Goal: Task Accomplishment & Management: Complete application form

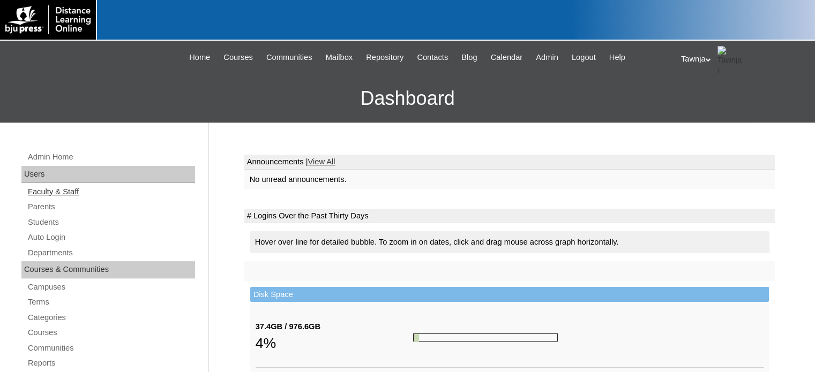
click at [44, 191] on link "Faculty & Staff" at bounding box center [111, 191] width 168 height 13
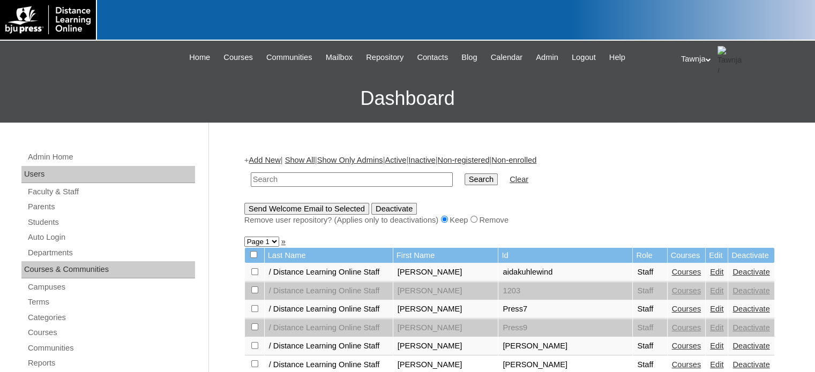
click at [274, 156] on link "Add New" at bounding box center [265, 160] width 32 height 9
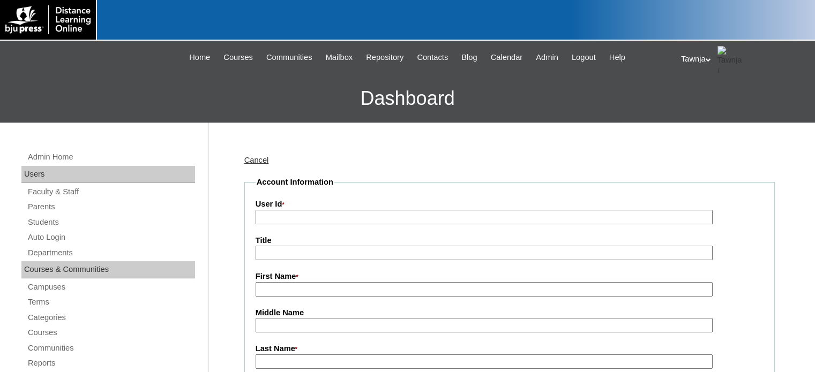
click at [282, 212] on input "User Id *" at bounding box center [484, 217] width 457 height 14
click at [289, 214] on input "User Id *" at bounding box center [484, 217] width 457 height 14
click at [352, 214] on input "Heritage Studies 4:" at bounding box center [484, 217] width 457 height 14
type input "Heritage Studies 4: Our [GEOGRAPHIC_DATA] (4th ed.)"
click at [314, 288] on input "First Name *" at bounding box center [484, 289] width 457 height 14
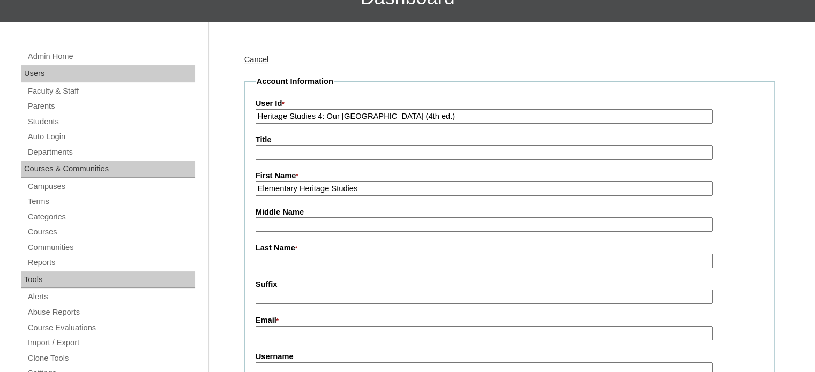
scroll to position [107, 0]
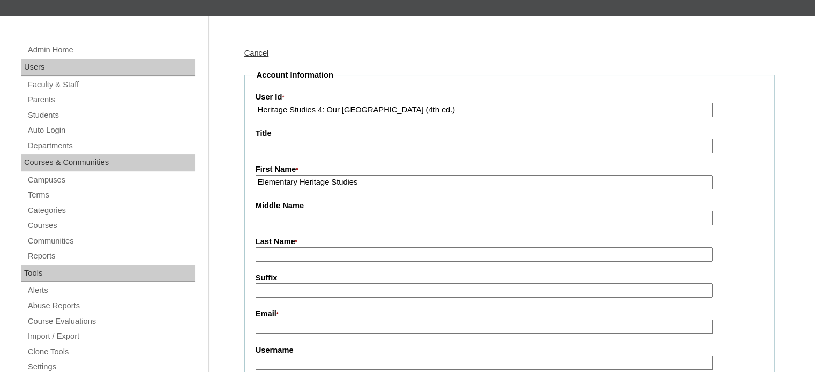
type input "Elementary Heritage Studies"
click at [281, 251] on input "Last Name *" at bounding box center [484, 254] width 457 height 14
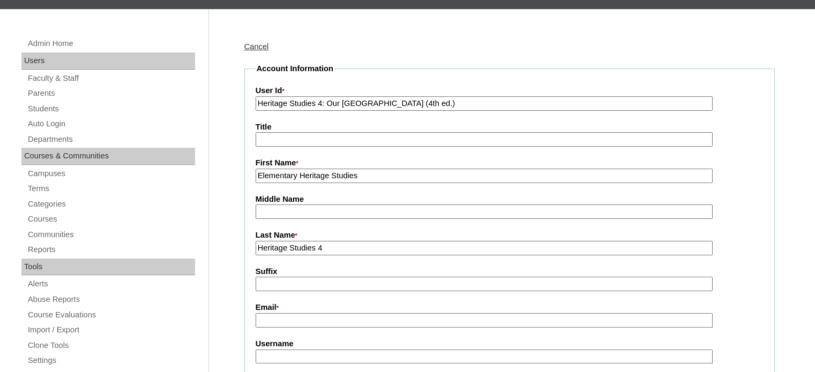
scroll to position [161, 0]
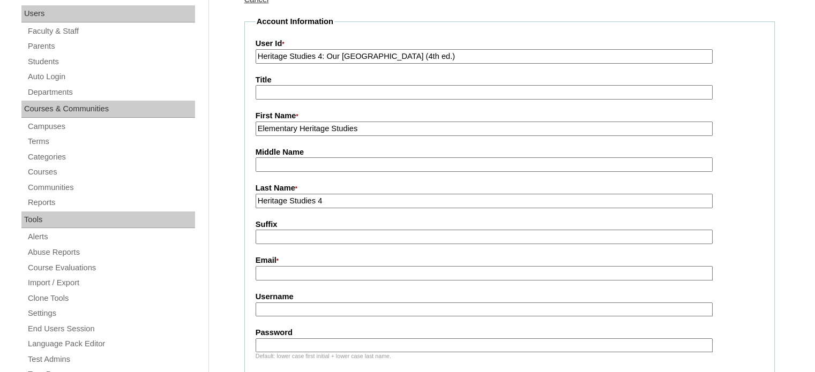
type input "Heritage Studies 4"
click at [288, 270] on input "Email *" at bounding box center [484, 273] width 457 height 14
type input "[EMAIL_ADDRESS][DOMAIN_NAME]"
click at [286, 309] on input "Username" at bounding box center [484, 310] width 457 height 14
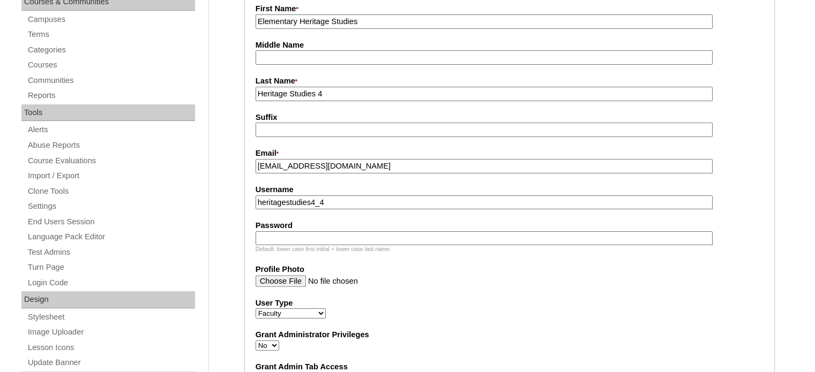
type input "heritagestudies4_4"
click at [283, 234] on input "Password" at bounding box center [484, 238] width 457 height 14
type input "h"
type input "l"
type input "elemheritagestudies4_410"
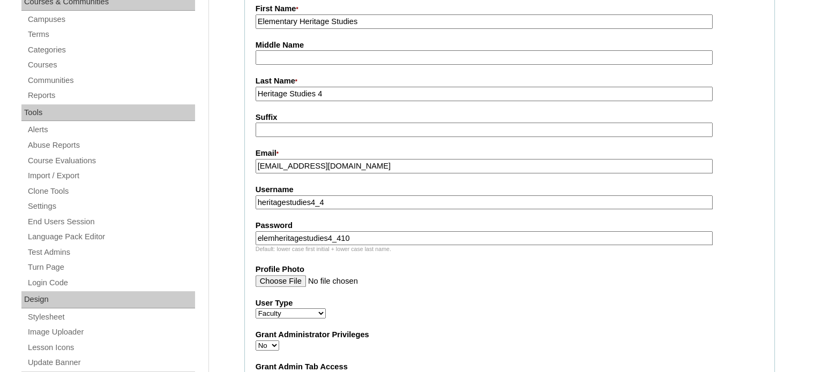
drag, startPoint x: 255, startPoint y: 197, endPoint x: 346, endPoint y: 202, distance: 90.7
click at [346, 202] on input "heritagestudies4_4" at bounding box center [484, 203] width 457 height 14
drag, startPoint x: 257, startPoint y: 237, endPoint x: 371, endPoint y: 234, distance: 113.6
click at [371, 234] on input "elemheritagestudies4_410" at bounding box center [484, 238] width 457 height 14
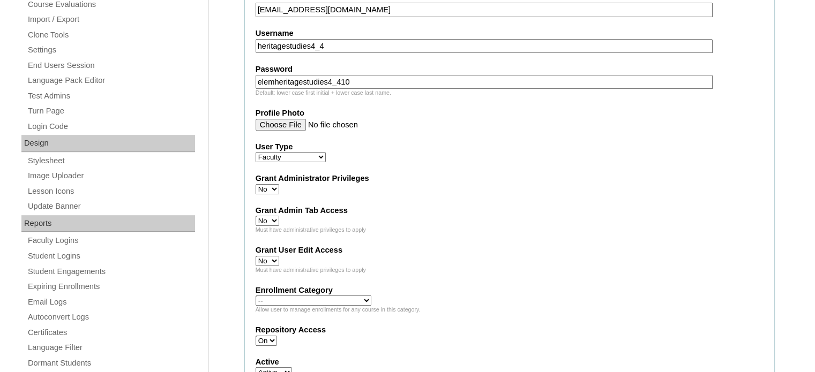
scroll to position [429, 0]
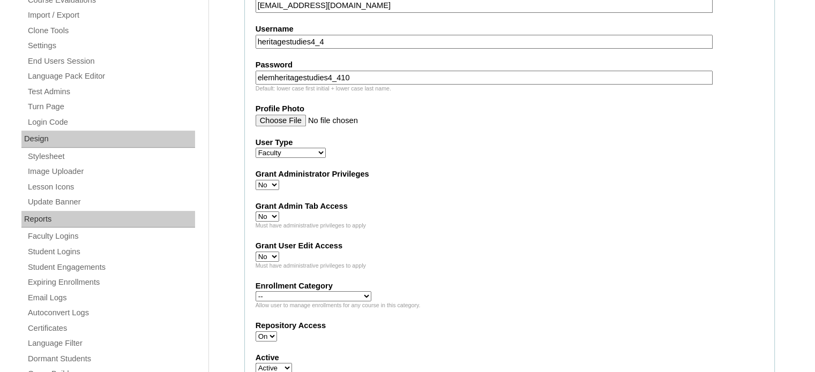
click at [279, 149] on select "Faculty Staff Student Parents School Facilitators" at bounding box center [291, 153] width 70 height 10
click at [275, 184] on select "Yes No" at bounding box center [268, 185] width 24 height 10
select select "1"
click at [256, 180] on select "Yes No" at bounding box center [268, 185] width 24 height 10
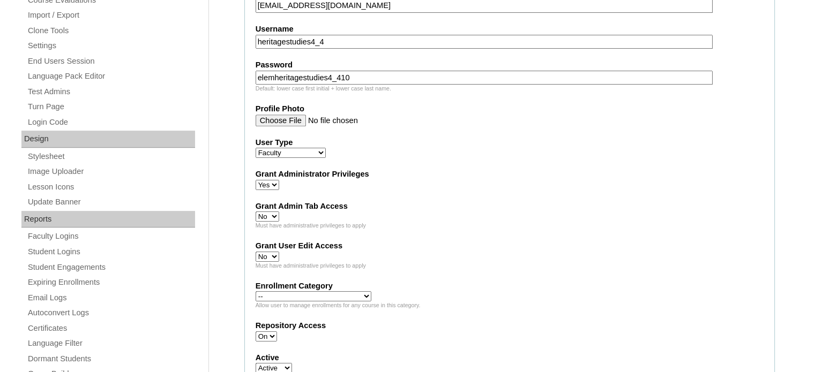
click at [268, 212] on select "Yes No" at bounding box center [268, 217] width 24 height 10
select select "1"
click at [256, 212] on select "Yes No" at bounding box center [268, 217] width 24 height 10
click at [272, 256] on select "Yes No" at bounding box center [268, 257] width 24 height 10
select select "1"
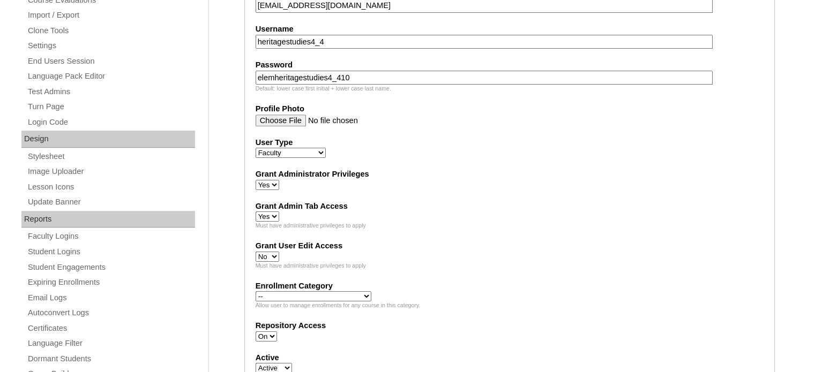
click at [256, 252] on select "Yes No" at bounding box center [268, 257] width 24 height 10
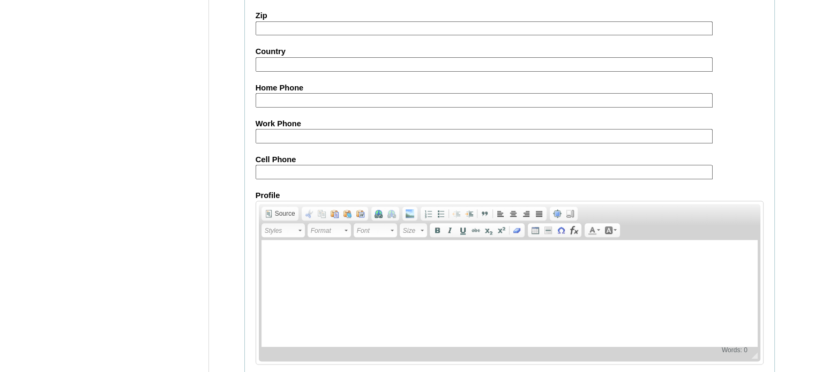
scroll to position [1215, 0]
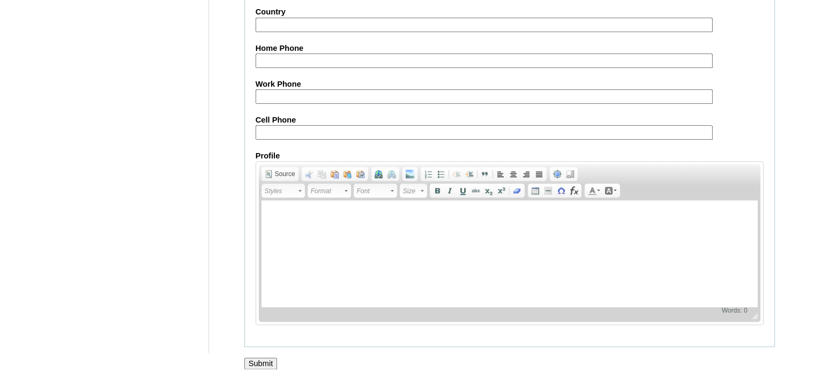
click at [254, 358] on input "Submit" at bounding box center [260, 364] width 33 height 12
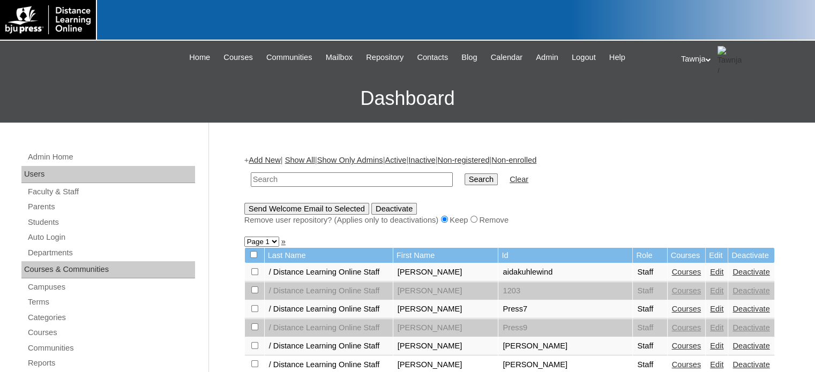
click at [696, 55] on div "Tawnja My Profile My Settings Logout" at bounding box center [742, 59] width 123 height 27
drag, startPoint x: 701, startPoint y: 99, endPoint x: 696, endPoint y: 102, distance: 5.8
click at [701, 99] on span "Logout" at bounding box center [699, 100] width 21 height 8
